Goal: Information Seeking & Learning: Learn about a topic

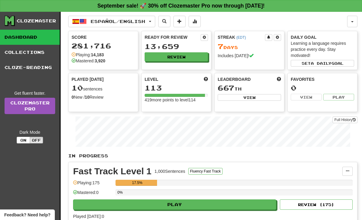
click at [155, 21] on button "Español / English" at bounding box center [111, 22] width 87 height 12
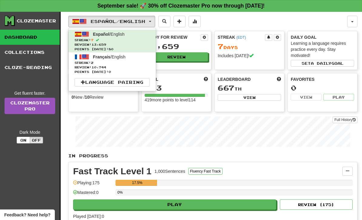
click at [137, 63] on span "Streak: 2" at bounding box center [112, 63] width 75 height 5
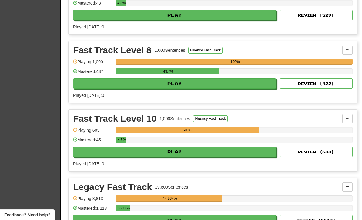
scroll to position [327, 0]
click at [219, 86] on button "Play" at bounding box center [174, 83] width 203 height 10
select select "**"
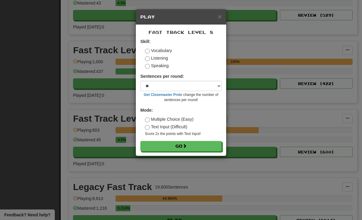
click at [201, 148] on button "Go" at bounding box center [180, 146] width 81 height 10
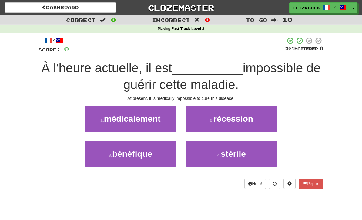
click at [162, 118] on button "1 . médicalement" at bounding box center [131, 119] width 92 height 26
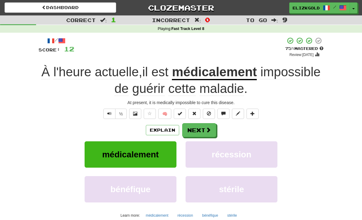
click at [207, 130] on span at bounding box center [207, 129] width 5 height 5
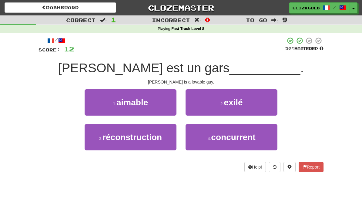
click at [153, 107] on button "1 . aimable" at bounding box center [131, 102] width 92 height 26
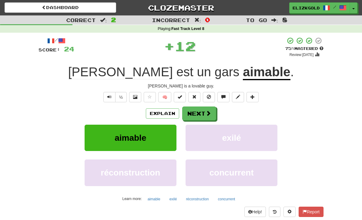
click at [195, 113] on button "Next" at bounding box center [199, 114] width 34 height 14
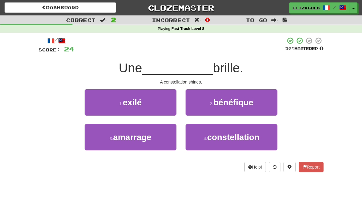
click at [251, 139] on span "constellation" at bounding box center [233, 137] width 52 height 9
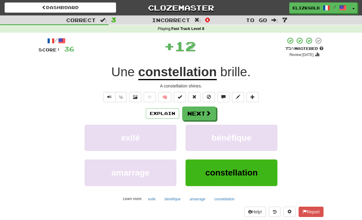
click at [205, 109] on button "Next" at bounding box center [199, 114] width 34 height 14
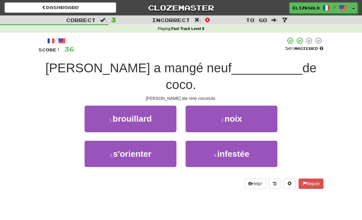
click at [260, 106] on button "2 . noix" at bounding box center [231, 119] width 92 height 26
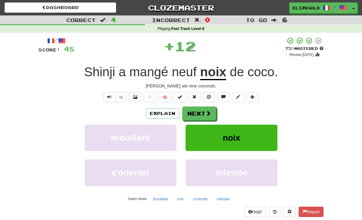
click at [208, 113] on span at bounding box center [207, 113] width 5 height 5
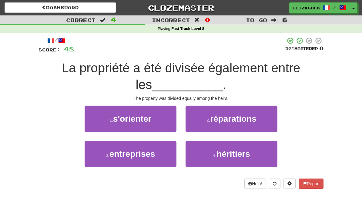
click at [249, 149] on span "héritiers" at bounding box center [233, 153] width 34 height 9
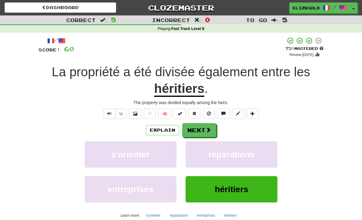
click at [208, 129] on span at bounding box center [207, 129] width 5 height 5
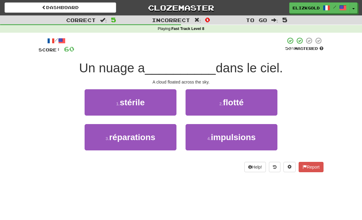
click at [245, 108] on button "2 . flotté" at bounding box center [231, 102] width 92 height 26
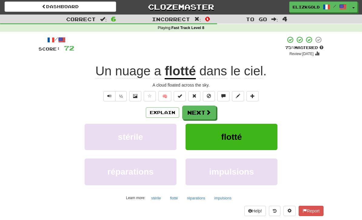
click at [208, 114] on span at bounding box center [207, 112] width 5 height 5
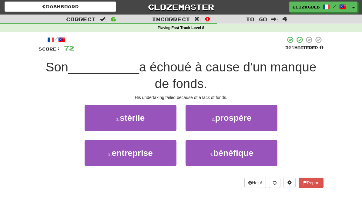
click at [148, 161] on button "3 . entreprise" at bounding box center [131, 153] width 92 height 26
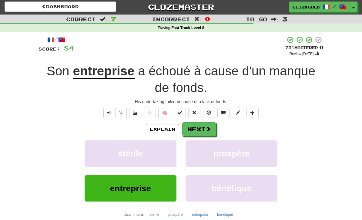
click at [212, 130] on button "Next" at bounding box center [199, 129] width 34 height 14
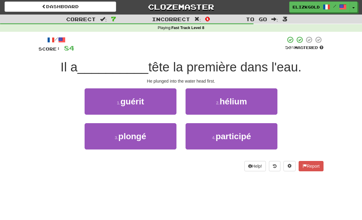
click at [155, 148] on button "3 . plongé" at bounding box center [131, 136] width 92 height 26
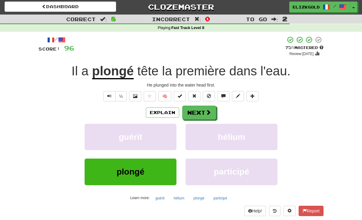
click at [204, 114] on button "Next" at bounding box center [199, 113] width 34 height 14
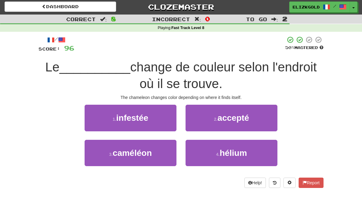
click at [154, 162] on button "3 . caméléon" at bounding box center [131, 153] width 92 height 26
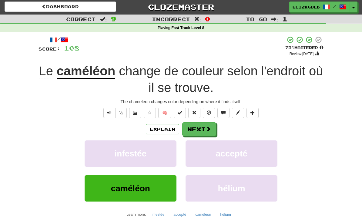
click at [207, 128] on span at bounding box center [207, 128] width 5 height 5
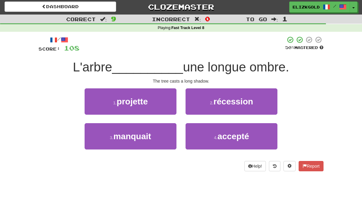
click at [168, 107] on button "1 . projette" at bounding box center [131, 101] width 92 height 26
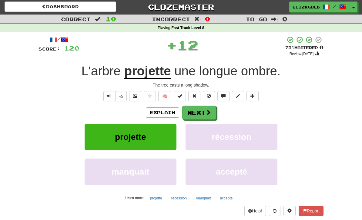
click at [208, 113] on span at bounding box center [207, 112] width 5 height 5
